Goal: Task Accomplishment & Management: Manage account settings

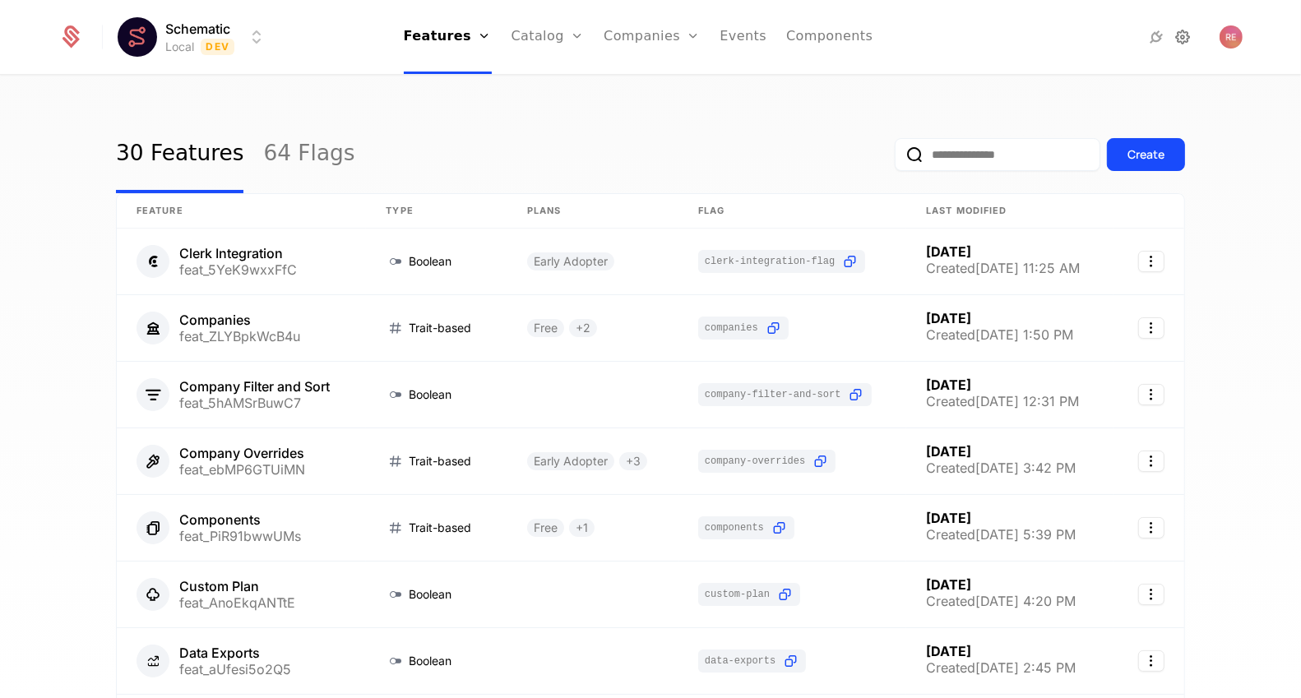
click at [1186, 31] on icon at bounding box center [1184, 37] width 20 height 20
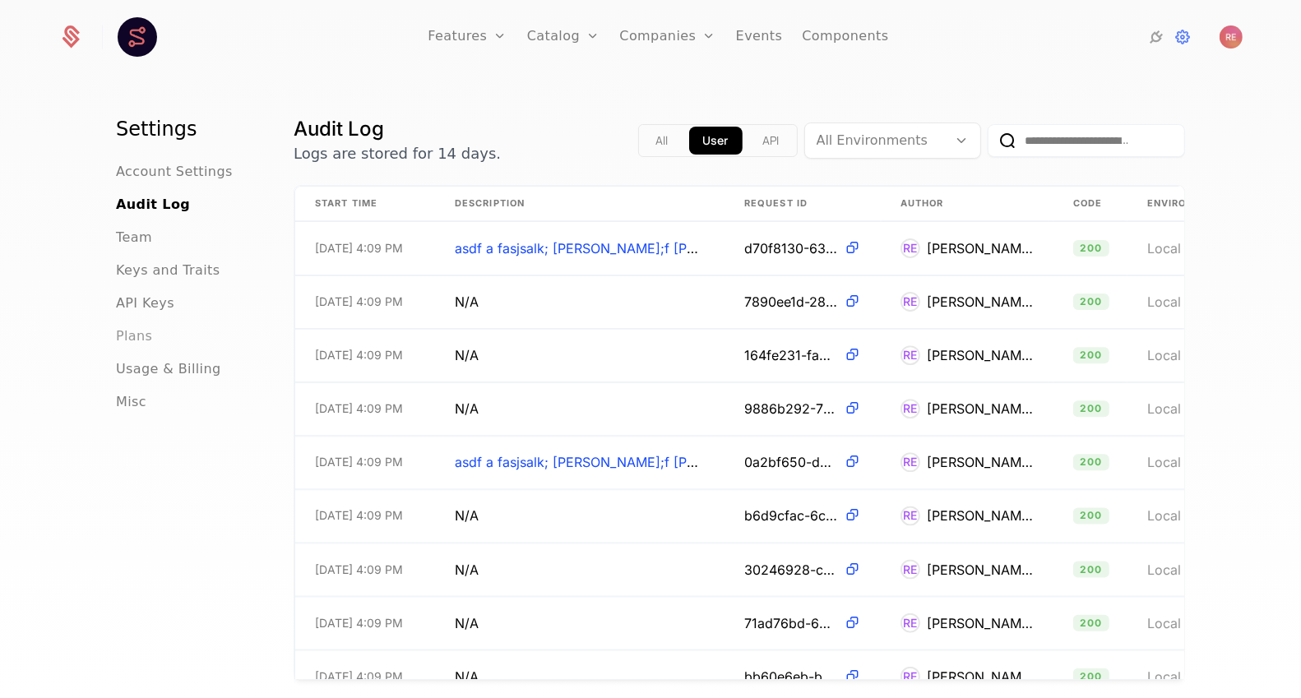
click at [136, 336] on span "Plans" at bounding box center [134, 337] width 36 height 20
